Goal: Task Accomplishment & Management: Complete application form

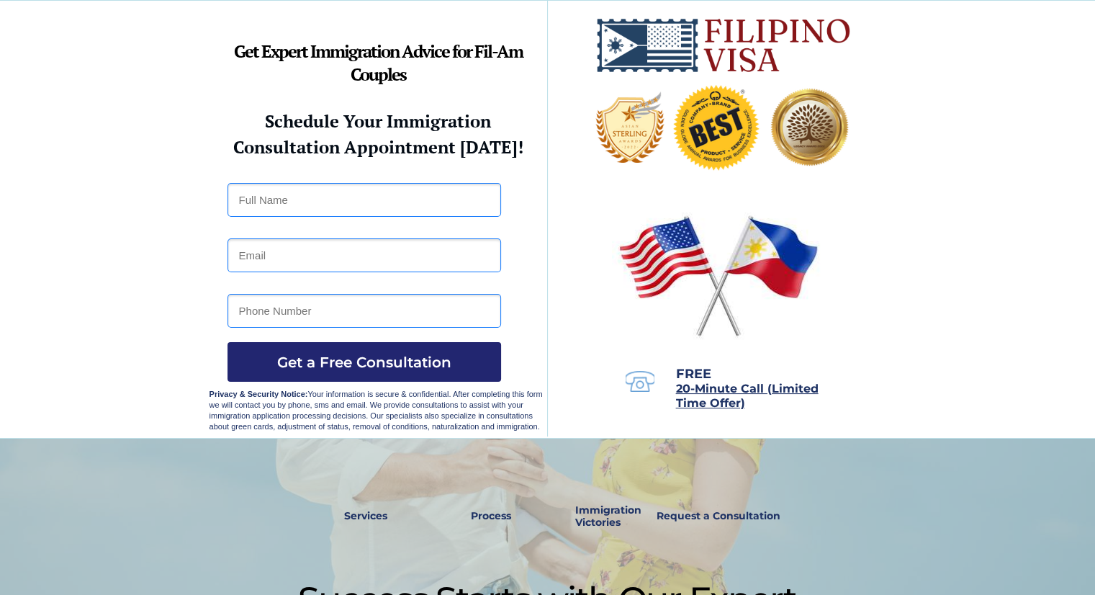
click at [304, 199] on input "text" at bounding box center [365, 200] width 274 height 34
type input "Anne Claudette P. Gongora"
type input "09953994796"
click at [277, 251] on input "email" at bounding box center [365, 255] width 274 height 34
type input "claudgongoraa@gmail.com"
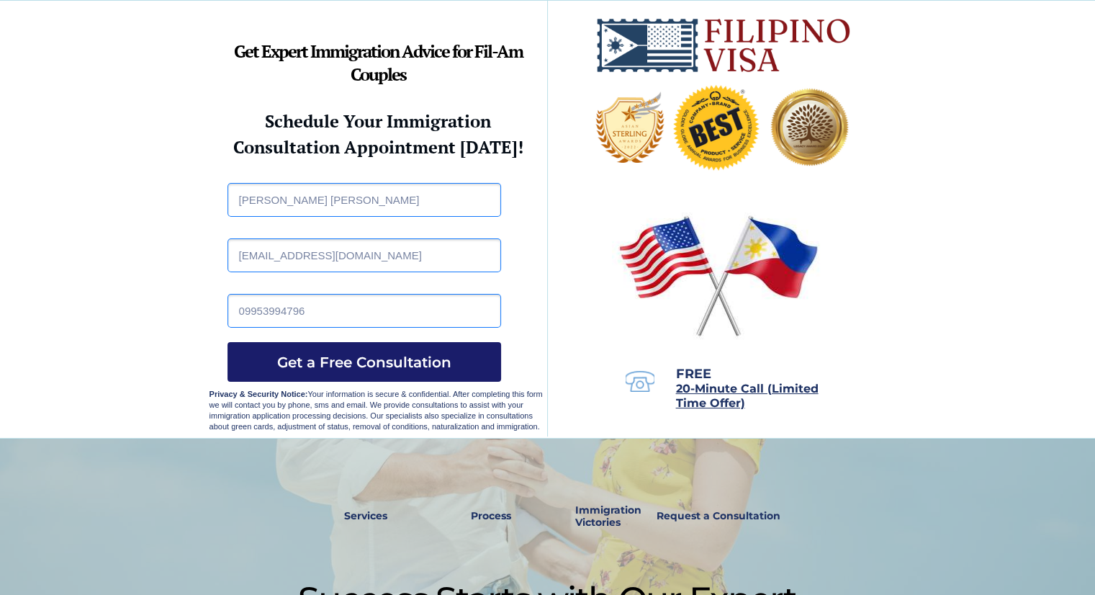
click at [328, 355] on span "Get a Free Consultation" at bounding box center [365, 362] width 274 height 17
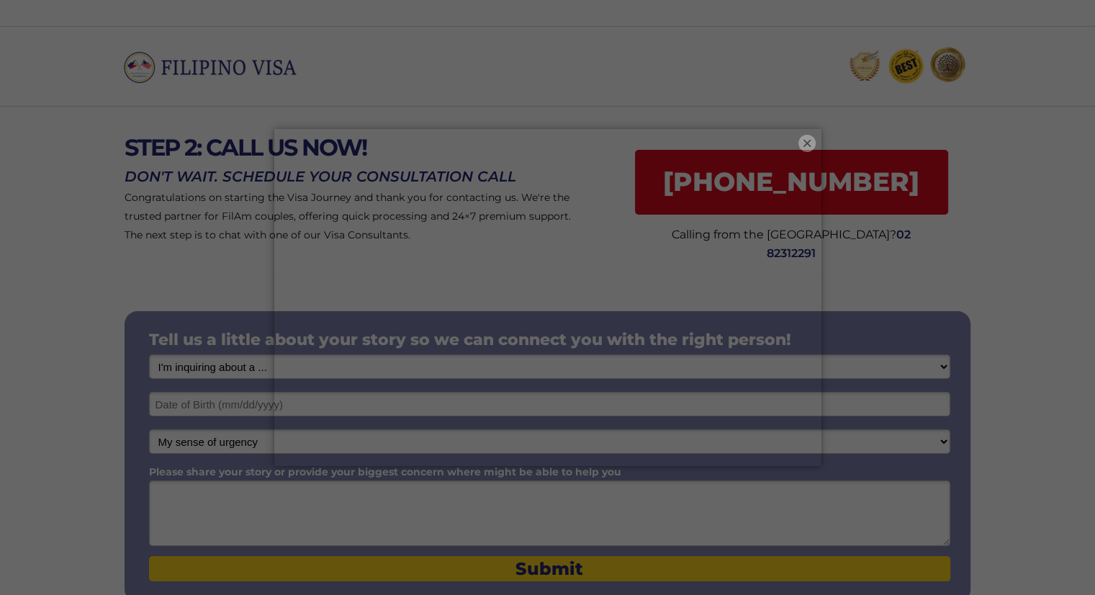
click at [807, 137] on button "×" at bounding box center [807, 143] width 17 height 17
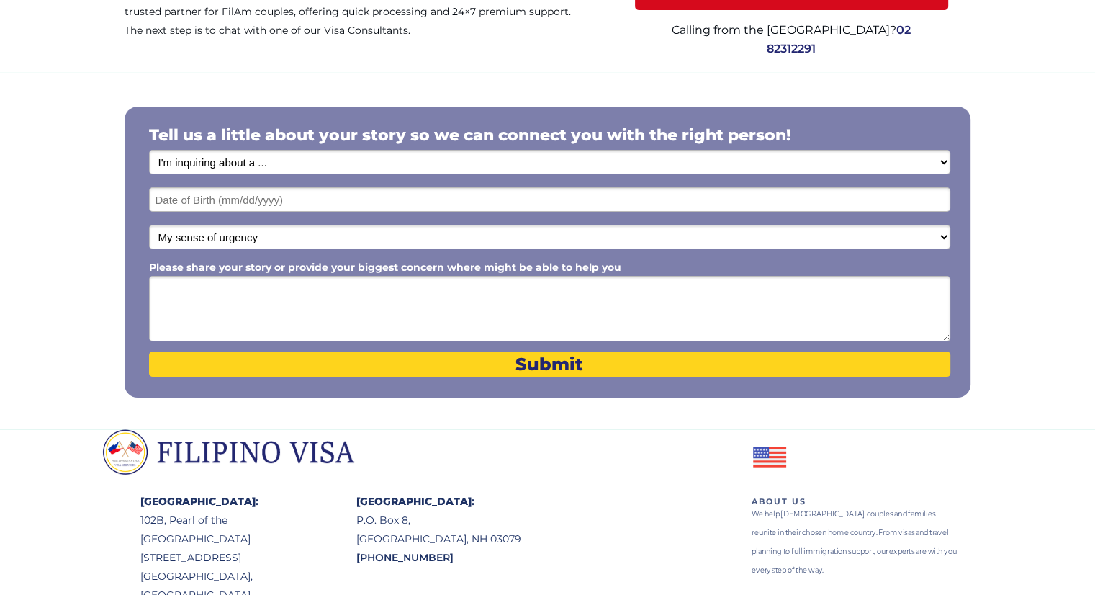
scroll to position [216, 0]
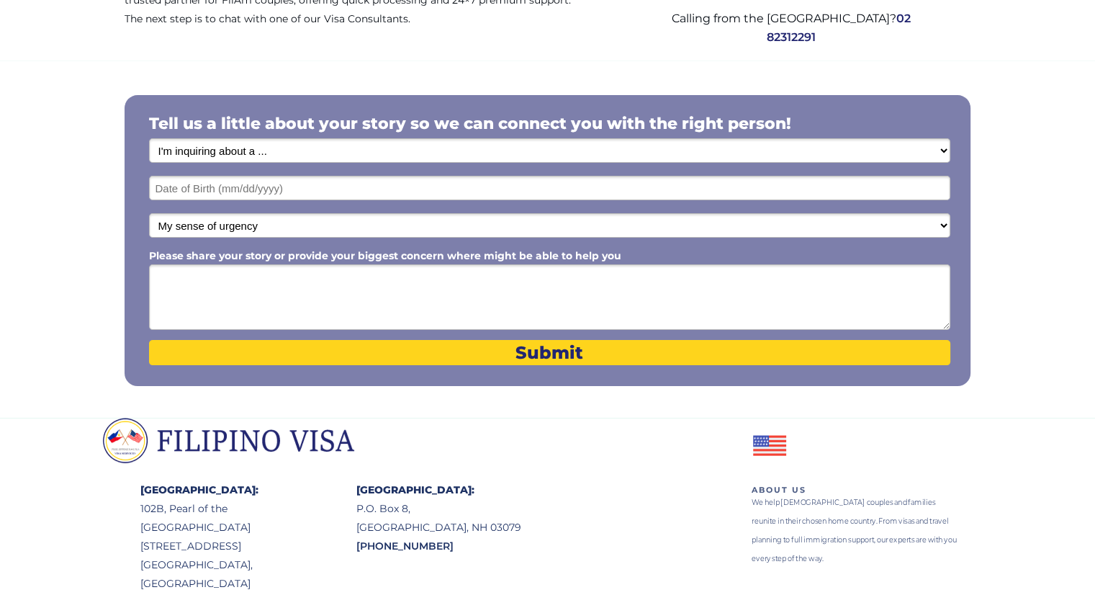
click at [217, 144] on select "I'm inquiring about a ... I don't know or other services Retirement Visa for Th…" at bounding box center [550, 150] width 802 height 24
click at [0, 148] on div at bounding box center [547, 238] width 1095 height 357
click at [254, 194] on input "text" at bounding box center [550, 188] width 802 height 24
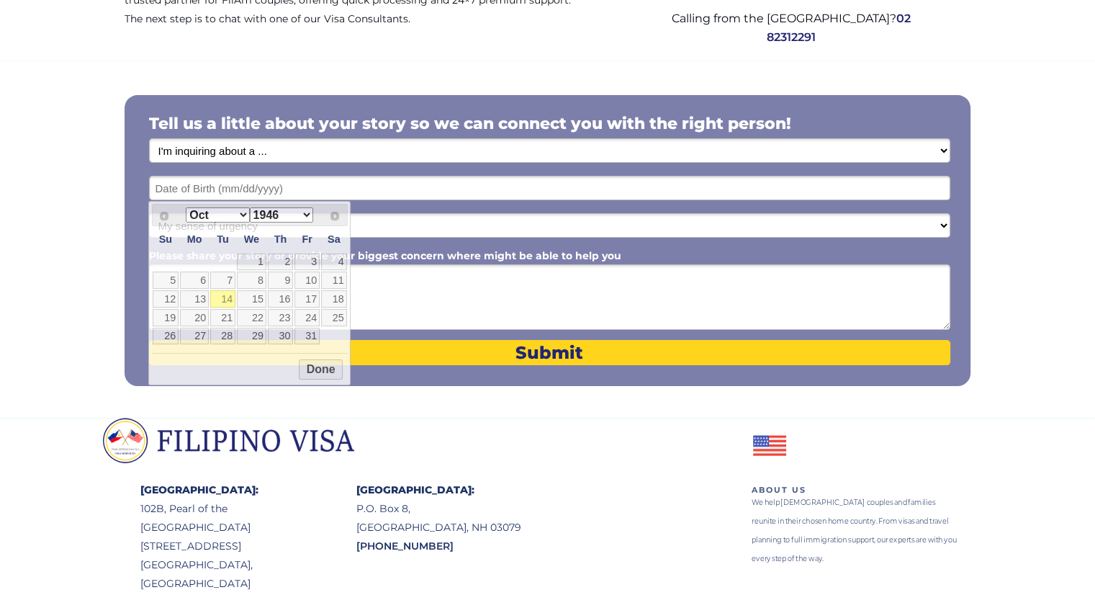
click at [6, 176] on div at bounding box center [547, 238] width 1095 height 357
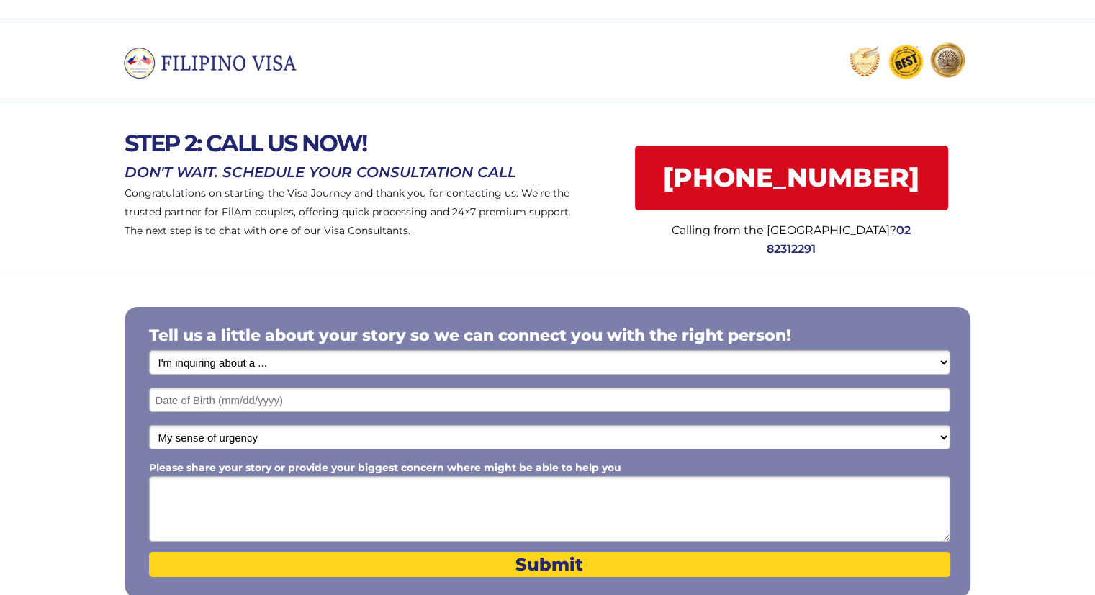
scroll to position [0, 0]
